Goal: Task Accomplishment & Management: Manage account settings

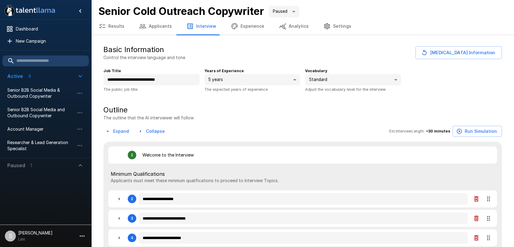
type textarea "*"
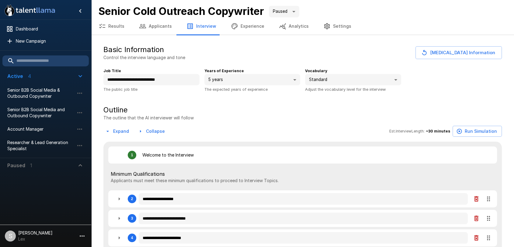
type textarea "*"
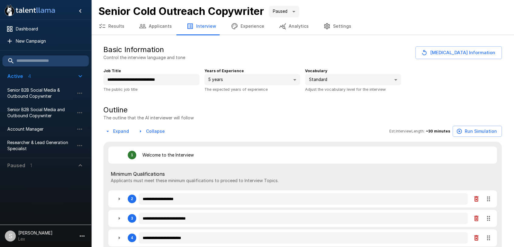
type textarea "*"
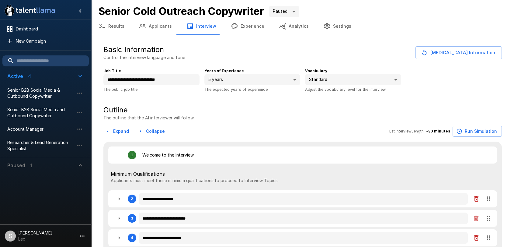
type textarea "*"
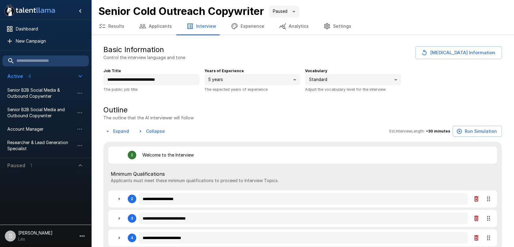
type textarea "*"
click at [33, 95] on span "Senior B2B Social Media & Outbound Copywriter" at bounding box center [40, 93] width 67 height 12
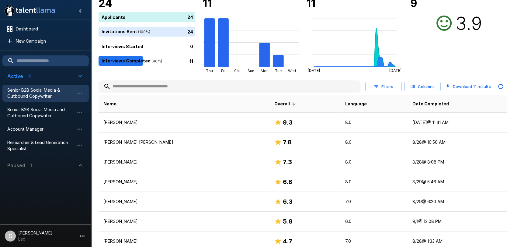
scroll to position [52, 0]
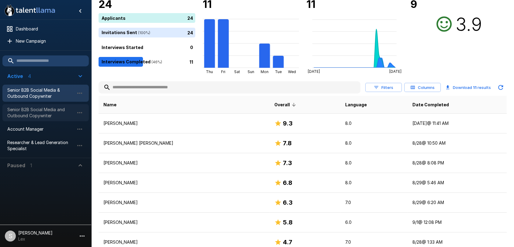
click at [48, 114] on span "Senior B2B Social Media and Outbound Copywriter" at bounding box center [40, 112] width 67 height 12
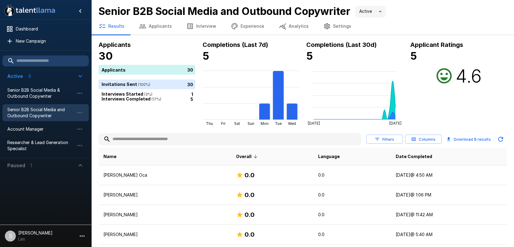
click at [151, 23] on button "Applicants" at bounding box center [155, 26] width 47 height 17
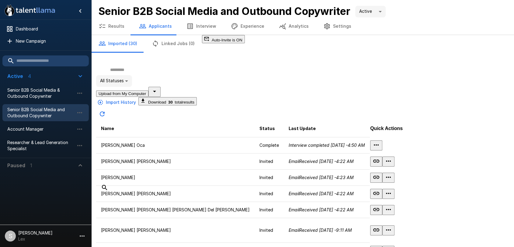
click at [130, 75] on input "text" at bounding box center [249, 69] width 307 height 11
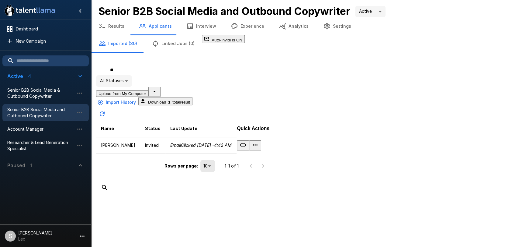
type input "*"
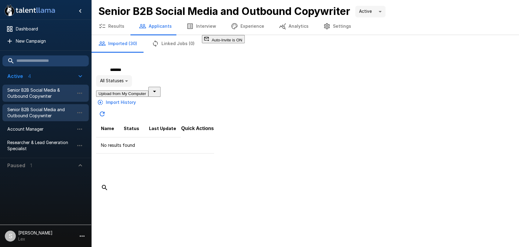
type input "*******"
click at [27, 86] on div "Senior B2B Social Media & Outbound Copywriter" at bounding box center [45, 93] width 86 height 17
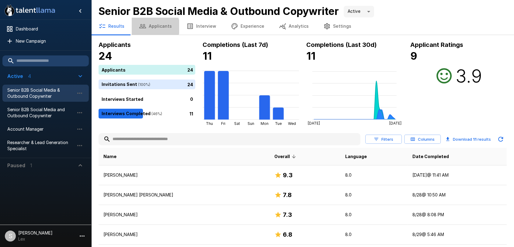
click at [154, 27] on button "Applicants" at bounding box center [155, 26] width 47 height 17
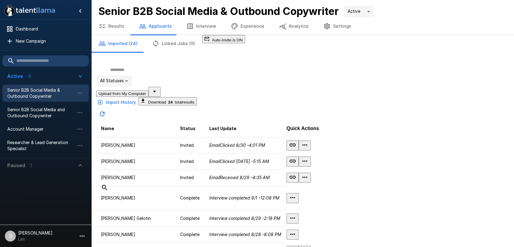
click at [129, 75] on input "text" at bounding box center [207, 69] width 223 height 11
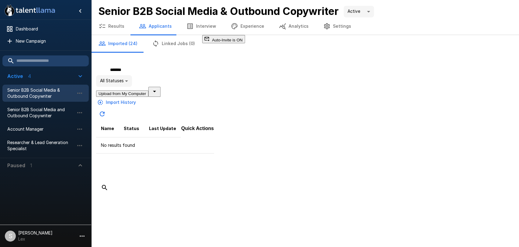
drag, startPoint x: 137, startPoint y: 74, endPoint x: 105, endPoint y: 71, distance: 31.7
click at [105, 71] on input "*******" at bounding box center [152, 69] width 113 height 11
drag, startPoint x: 120, startPoint y: 75, endPoint x: 117, endPoint y: 74, distance: 3.7
click at [117, 74] on input "******" at bounding box center [152, 69] width 113 height 11
type input "******"
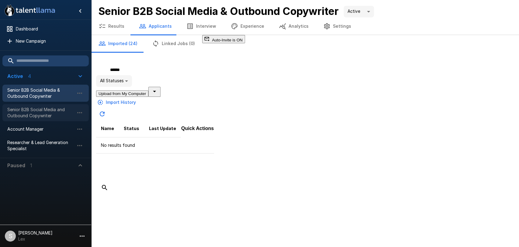
click at [29, 116] on span "Senior B2B Social Media and Outbound Copywriter" at bounding box center [40, 112] width 67 height 12
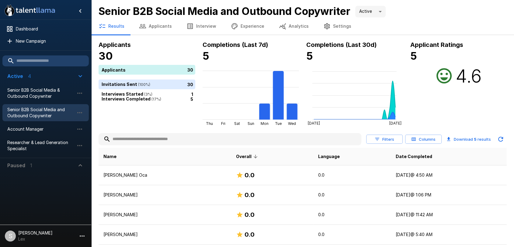
click at [148, 23] on button "Applicants" at bounding box center [155, 26] width 47 height 17
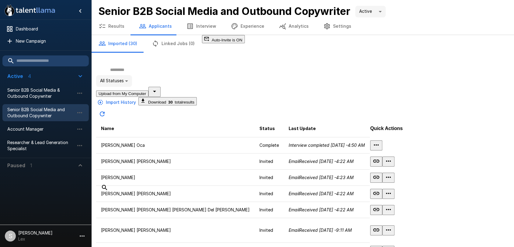
click at [130, 74] on input "text" at bounding box center [249, 69] width 307 height 11
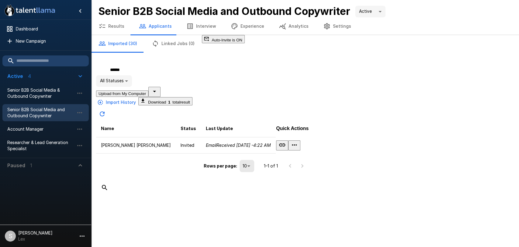
type input "******"
click at [115, 24] on button "Results" at bounding box center [111, 26] width 40 height 17
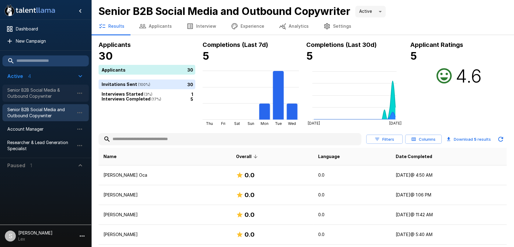
click at [46, 93] on span "Senior B2B Social Media & Outbound Copywriter" at bounding box center [40, 93] width 67 height 12
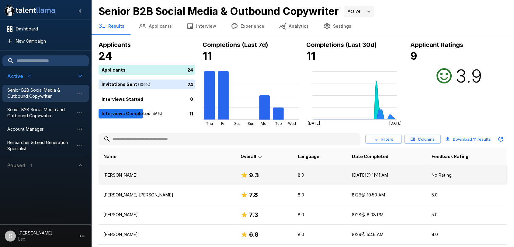
click at [131, 173] on p "[PERSON_NAME]" at bounding box center [166, 175] width 127 height 6
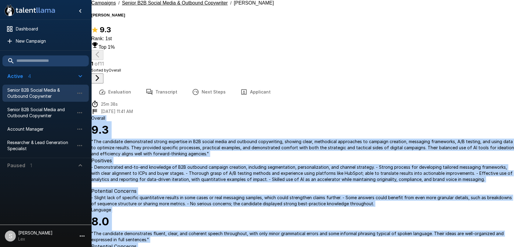
drag, startPoint x: 204, startPoint y: 53, endPoint x: 499, endPoint y: 228, distance: 343.0
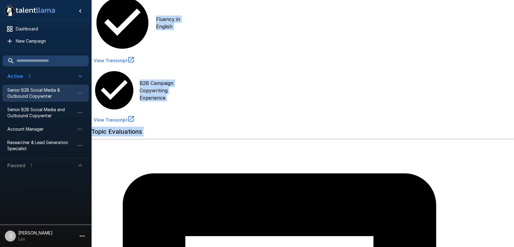
scroll to position [422, 0]
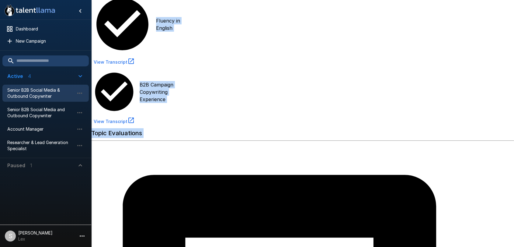
copy div "Overall 9.3 " The candidate demonstrated strong expertise in B2B social media a…"
